Goal: Navigation & Orientation: Find specific page/section

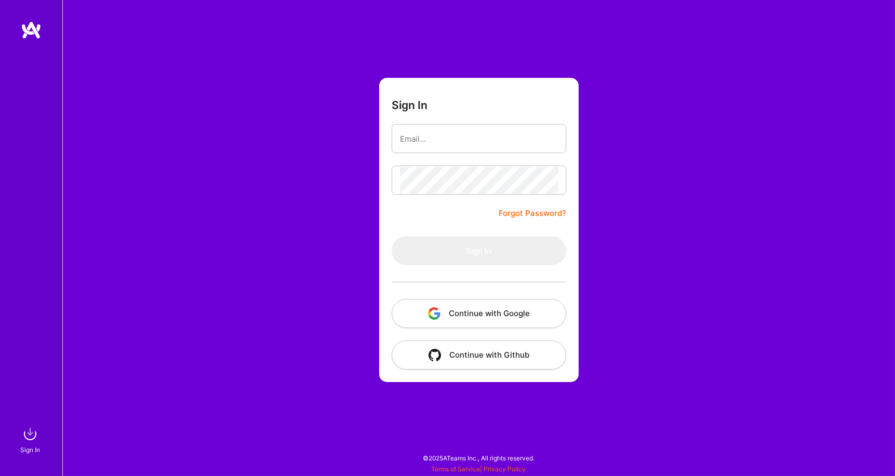
click at [428, 315] on img "button" at bounding box center [434, 313] width 12 height 12
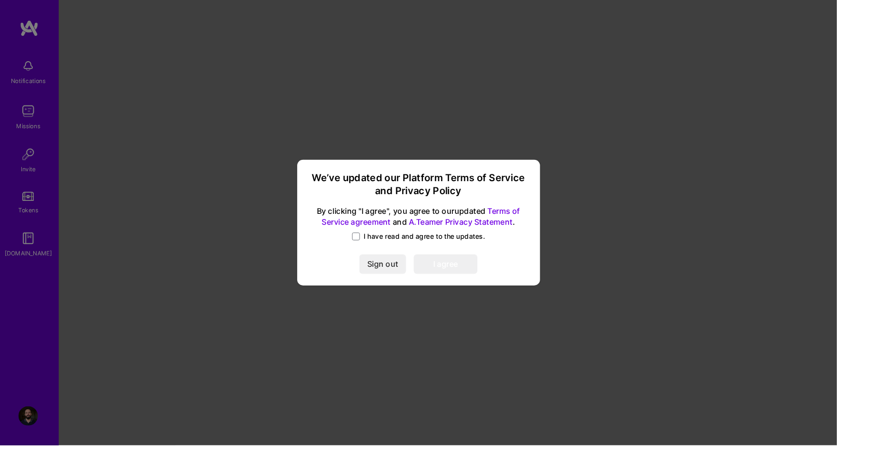
click at [417, 258] on label "I have read and agree to the updates." at bounding box center [447, 253] width 142 height 10
click at [0, 0] on input "I have read and agree to the updates." at bounding box center [0, 0] width 0 height 0
click at [401, 242] on link "Terms of Service agreement" at bounding box center [450, 231] width 212 height 22
click at [498, 293] on button "I agree" at bounding box center [476, 283] width 68 height 21
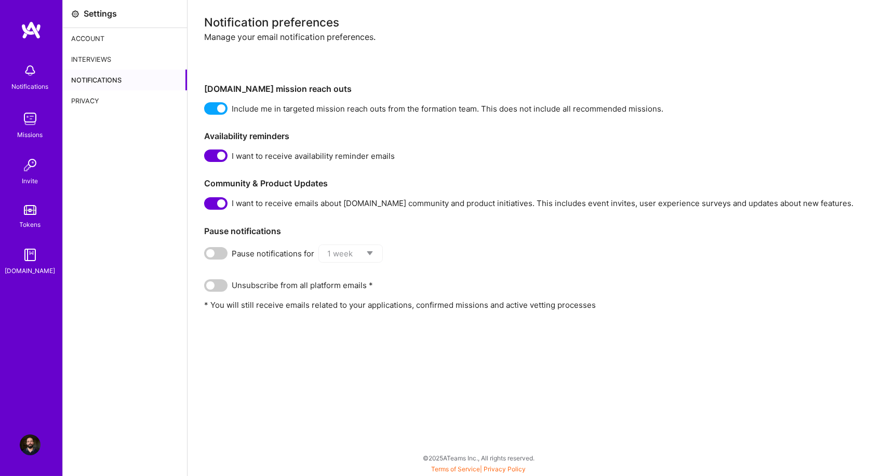
click at [83, 42] on div "Account" at bounding box center [125, 38] width 124 height 21
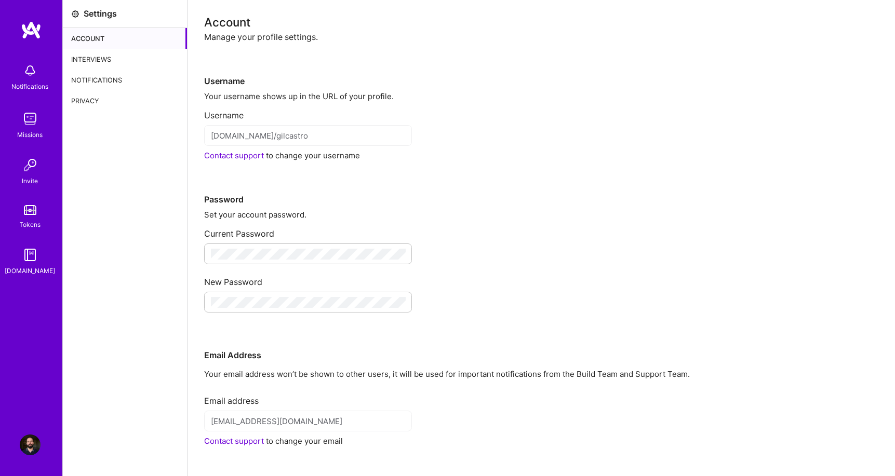
click at [83, 59] on div "Interviews" at bounding box center [125, 59] width 124 height 21
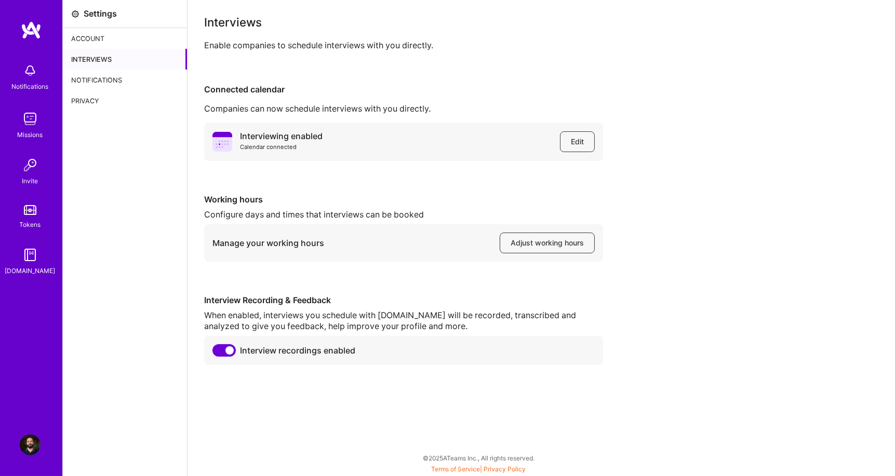
click at [98, 47] on div "Account" at bounding box center [125, 38] width 124 height 21
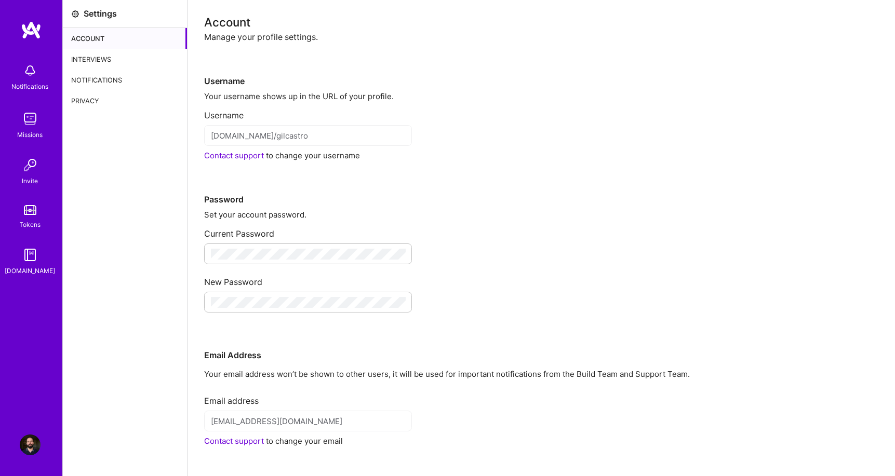
click at [23, 82] on div "Notifications" at bounding box center [30, 86] width 37 height 11
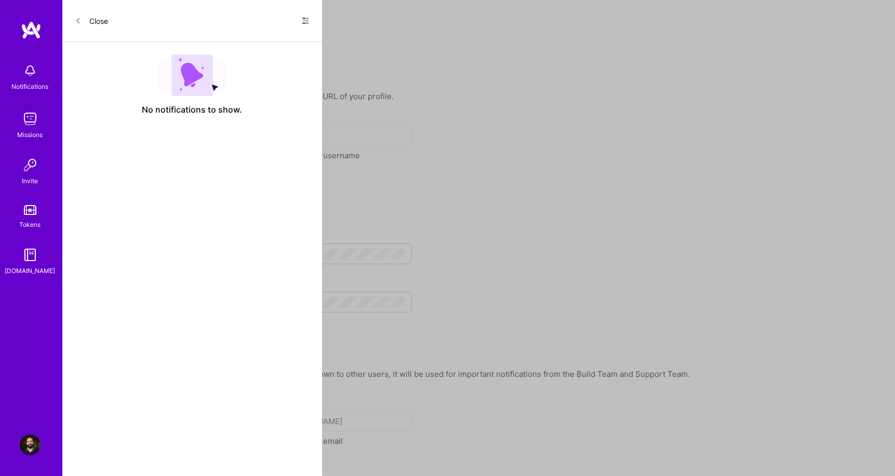
click at [27, 126] on img at bounding box center [30, 119] width 21 height 21
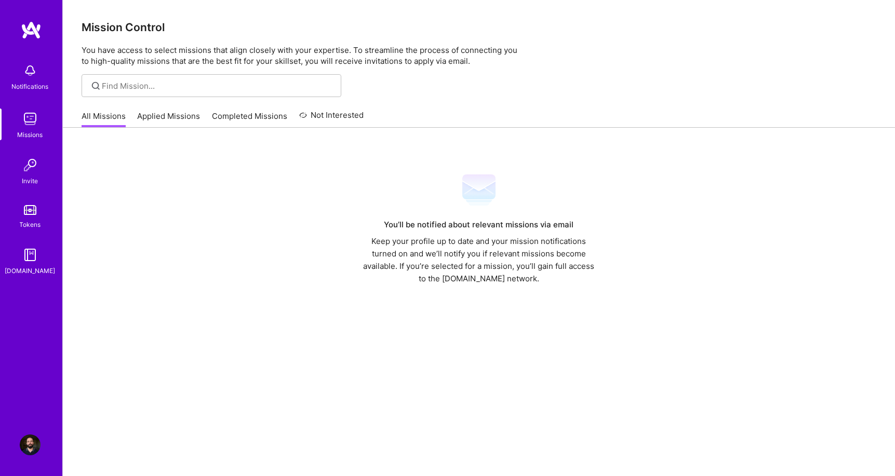
click at [155, 125] on link "Applied Missions" at bounding box center [169, 119] width 63 height 17
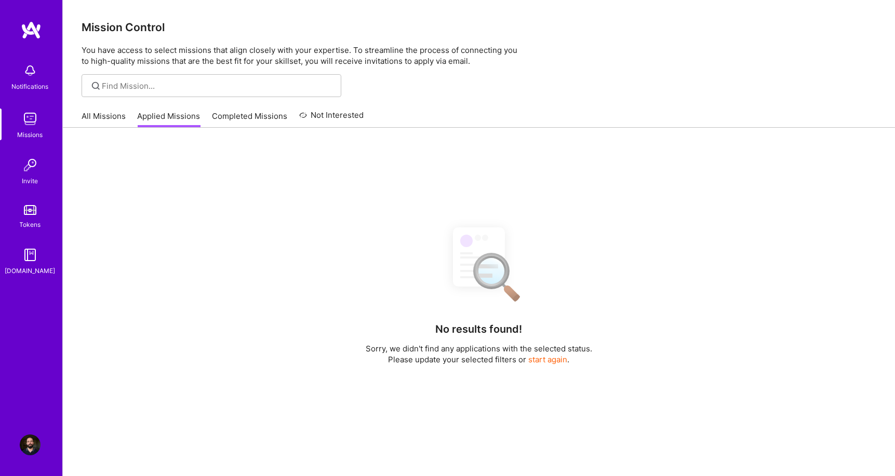
click at [229, 119] on link "Completed Missions" at bounding box center [249, 119] width 75 height 17
click at [165, 118] on link "Applied Missions" at bounding box center [169, 119] width 63 height 17
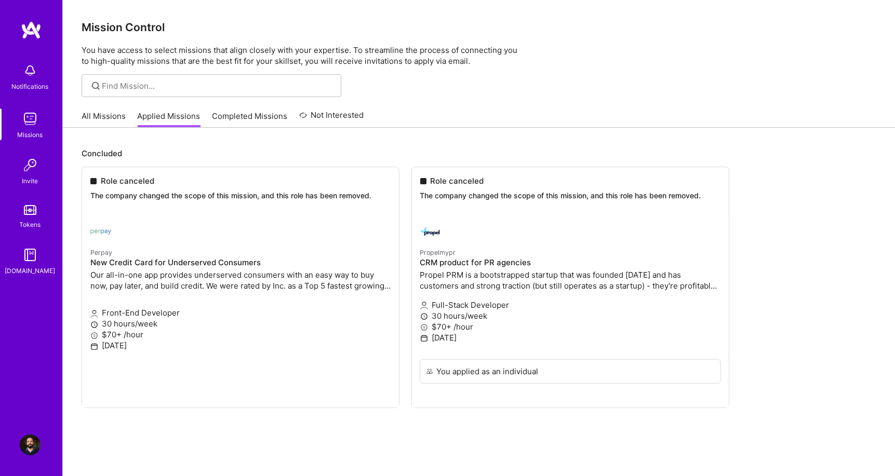
click at [247, 116] on link "Completed Missions" at bounding box center [249, 119] width 75 height 17
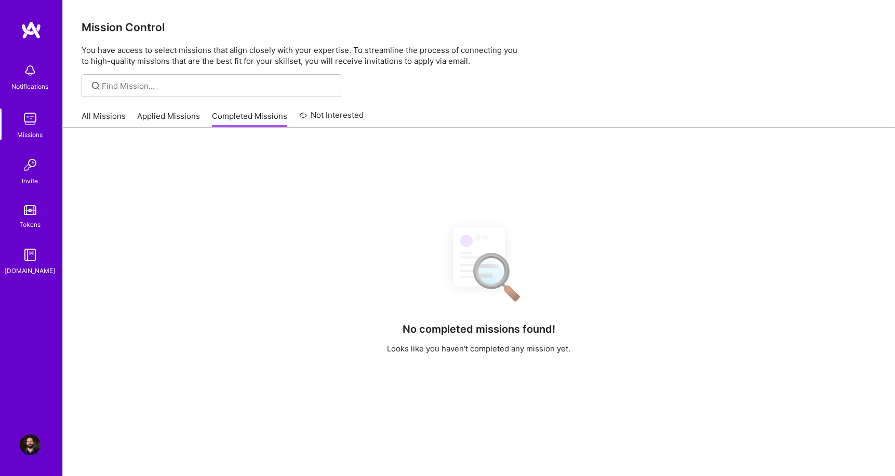
click at [312, 122] on link "Not Interested" at bounding box center [331, 118] width 65 height 19
click at [239, 123] on link "Completed Missions" at bounding box center [249, 119] width 75 height 17
click at [99, 122] on link "All Missions" at bounding box center [104, 119] width 44 height 17
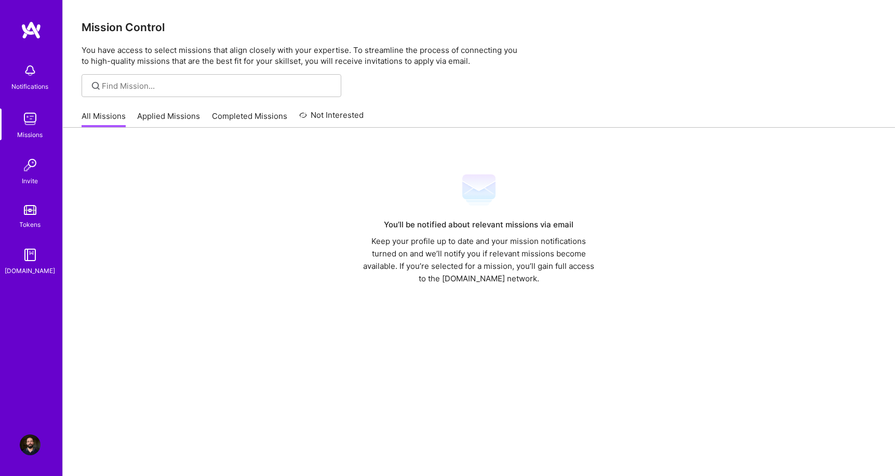
click at [160, 120] on link "Applied Missions" at bounding box center [169, 119] width 63 height 17
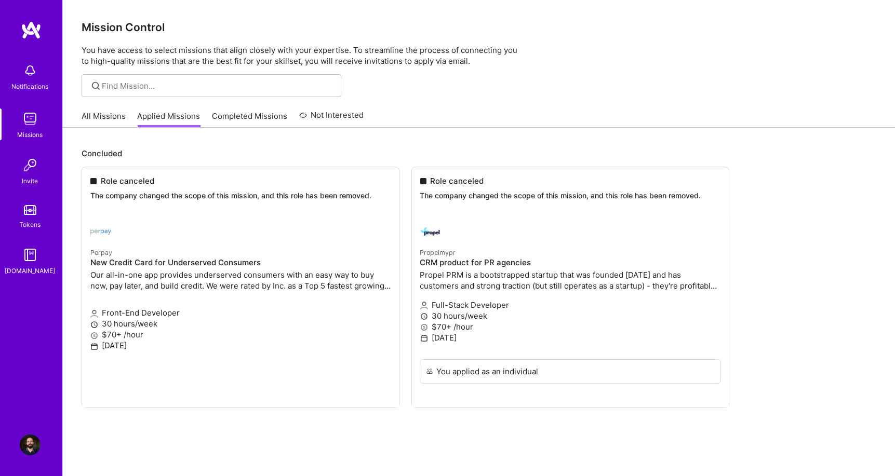
click at [98, 116] on link "All Missions" at bounding box center [104, 119] width 44 height 17
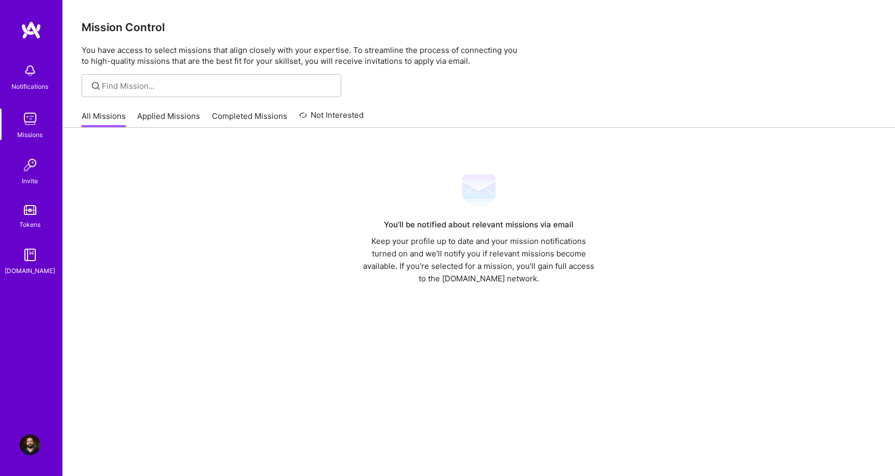
click at [23, 161] on img at bounding box center [30, 165] width 21 height 21
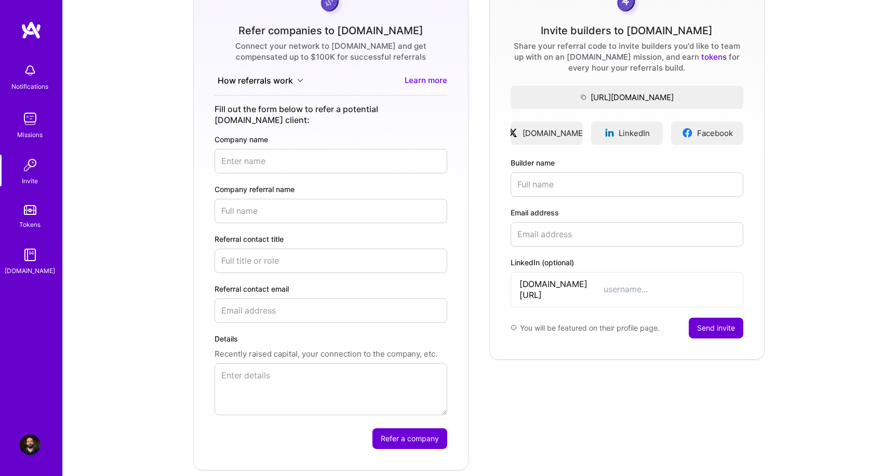
scroll to position [110, 0]
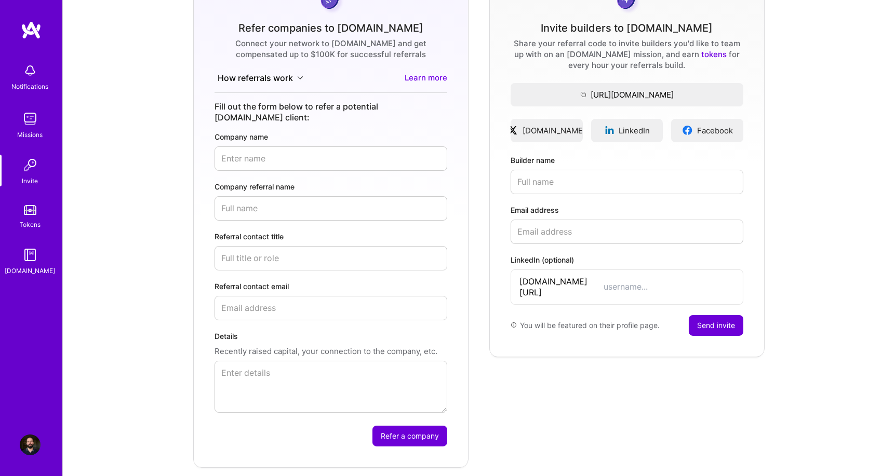
click at [21, 212] on link "Tokens" at bounding box center [30, 215] width 64 height 29
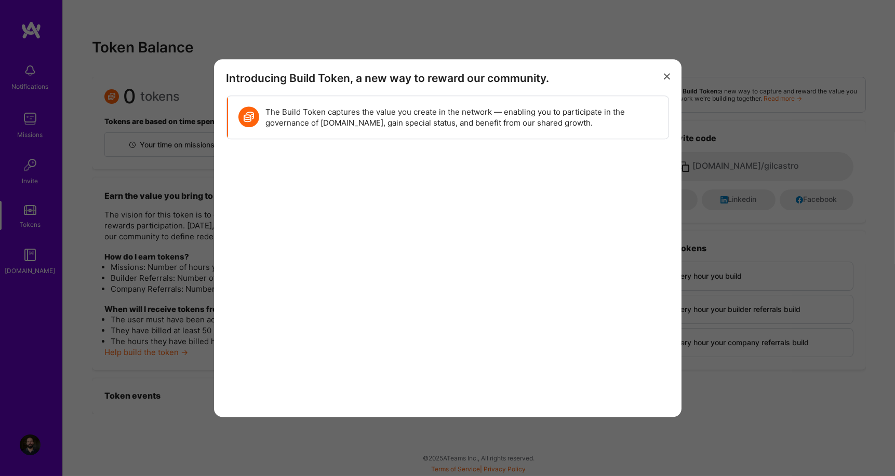
click at [135, 200] on div "Introducing Build Token, a new way to reward our community. The Build Token cap…" at bounding box center [447, 238] width 895 height 476
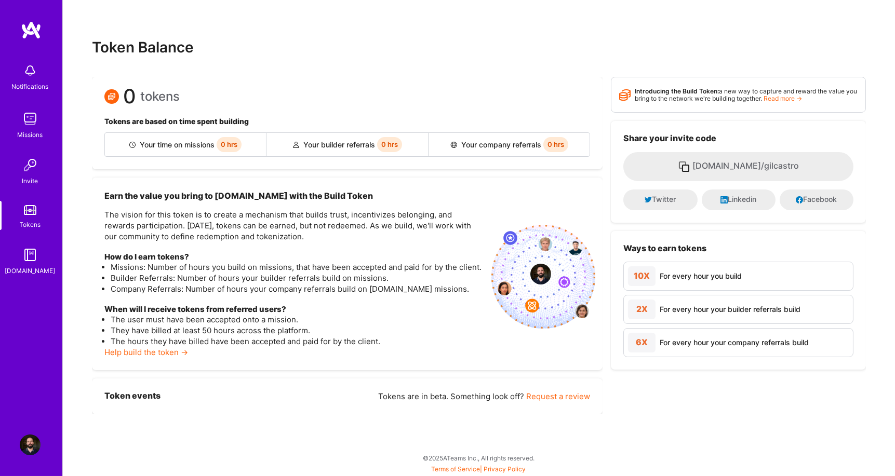
click at [47, 259] on link "[DOMAIN_NAME]" at bounding box center [30, 261] width 64 height 32
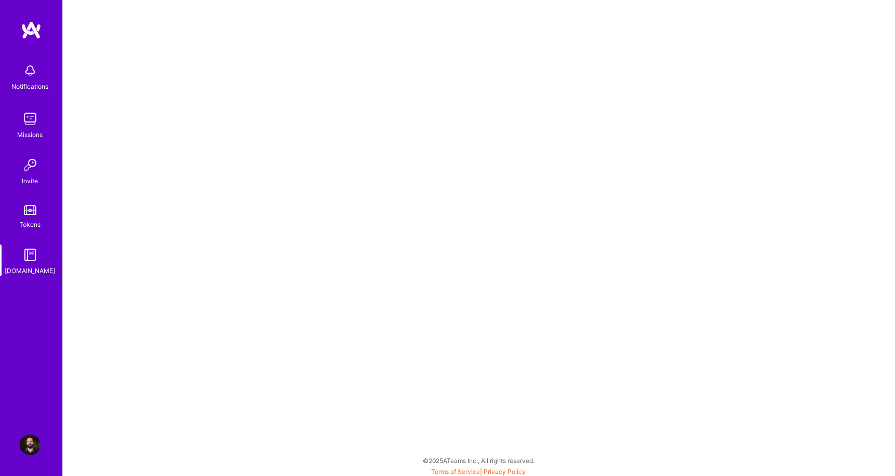
click at [24, 75] on img at bounding box center [30, 70] width 21 height 21
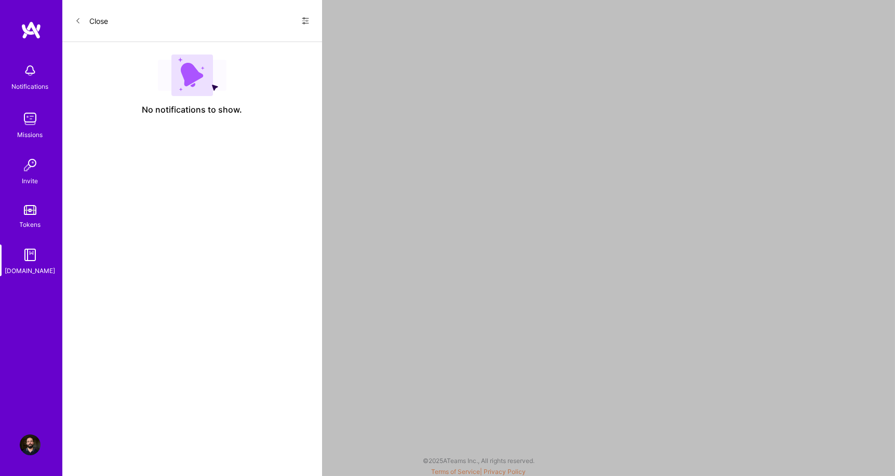
click at [15, 131] on link "Missions" at bounding box center [30, 125] width 64 height 32
